Goal: Transaction & Acquisition: Purchase product/service

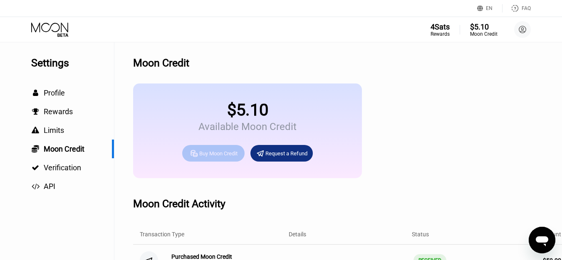
click at [209, 157] on div "Buy Moon Credit" at bounding box center [218, 153] width 38 height 7
type input "0"
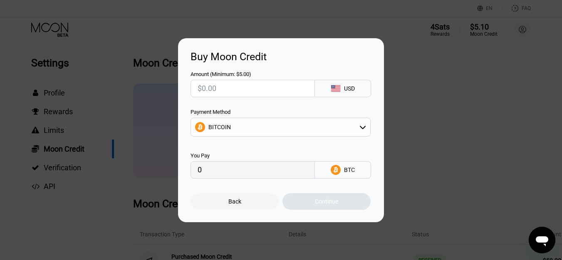
click at [229, 89] on input "text" at bounding box center [253, 88] width 110 height 17
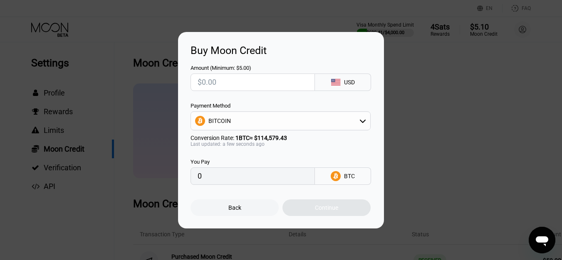
type input "$5"
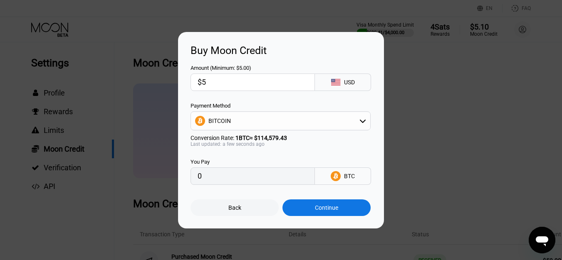
type input "0.00004364"
type input "$50"
type input "0.00043638"
type input "$50"
click at [262, 117] on div "BITCOIN" at bounding box center [280, 121] width 179 height 17
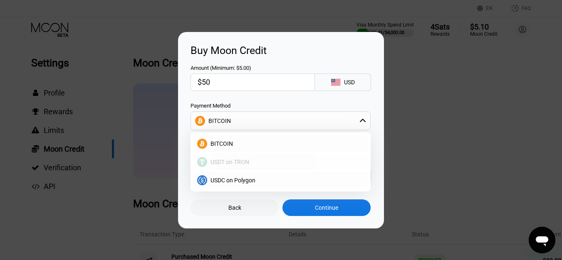
click at [261, 162] on div "USDT on TRON" at bounding box center [285, 162] width 157 height 7
type input "50.51"
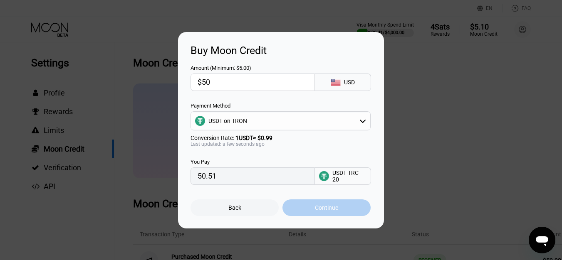
click at [330, 205] on div "Continue" at bounding box center [326, 208] width 88 height 17
click at [314, 211] on div "Continue" at bounding box center [326, 208] width 88 height 17
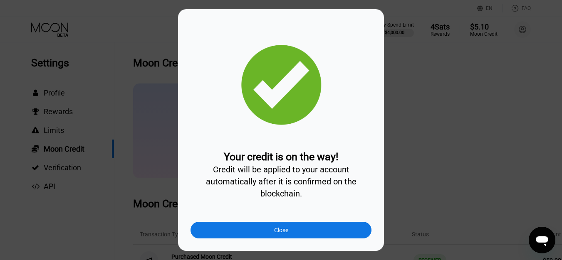
click at [306, 234] on div "Close" at bounding box center [280, 230] width 181 height 17
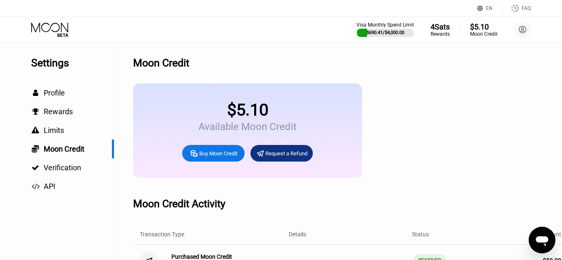
click at [48, 32] on icon at bounding box center [50, 29] width 39 height 15
